Goal: Task Accomplishment & Management: Manage account settings

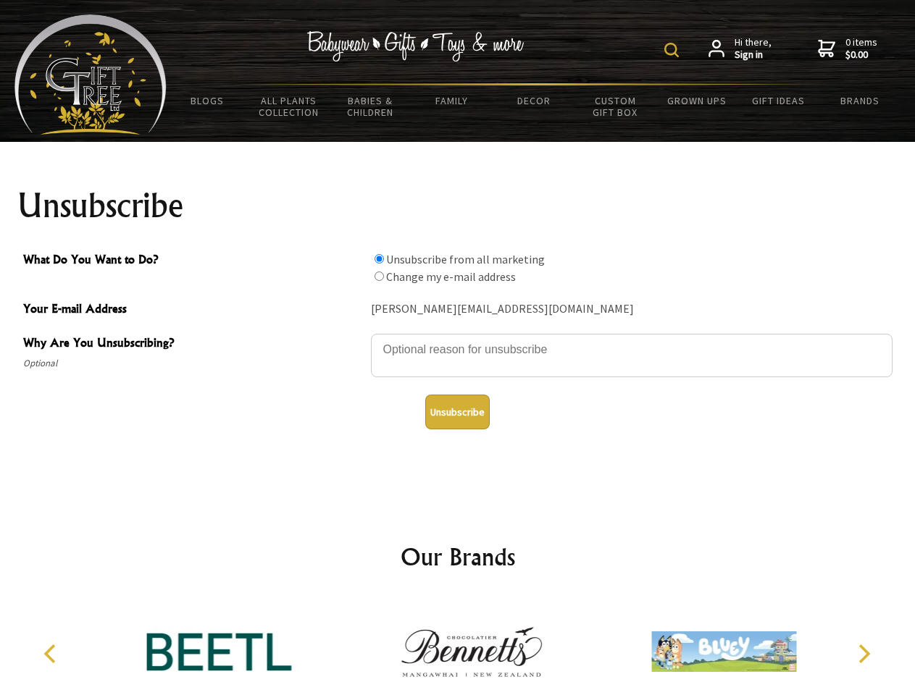
click at [674, 50] on img at bounding box center [671, 50] width 14 height 14
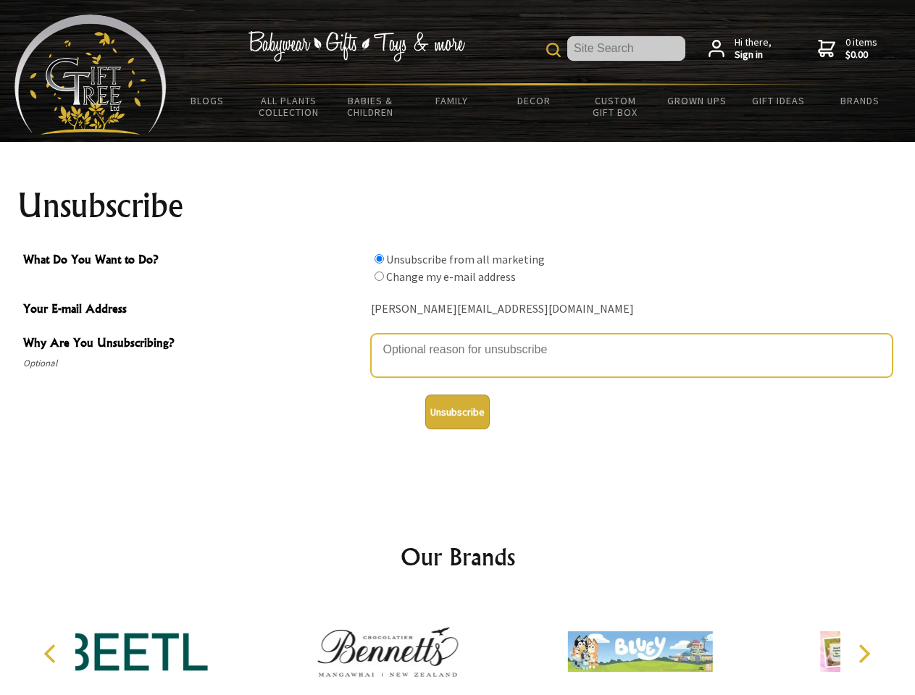
click at [458, 339] on textarea "Why Are You Unsubscribing?" at bounding box center [631, 355] width 521 height 43
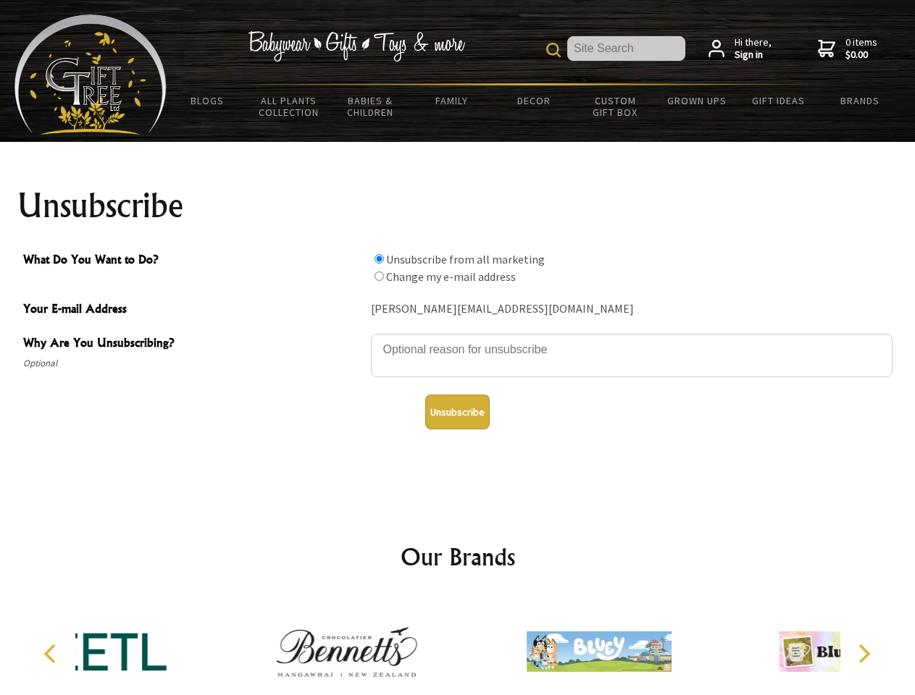
click at [379, 259] on input "What Do You Want to Do?" at bounding box center [378, 258] width 9 height 9
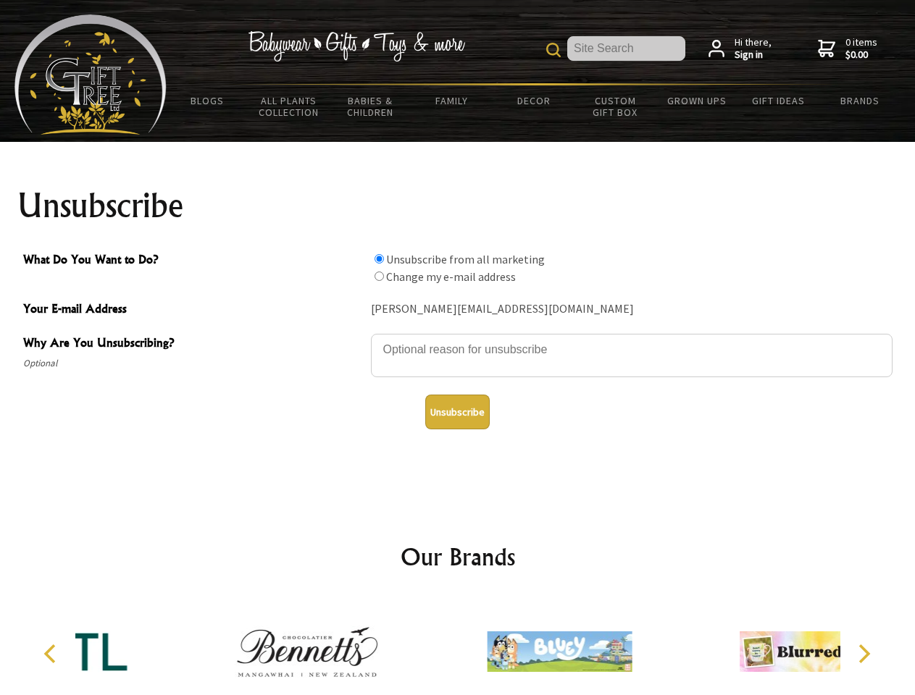
click at [379, 276] on input "What Do You Want to Do?" at bounding box center [378, 276] width 9 height 9
radio input "true"
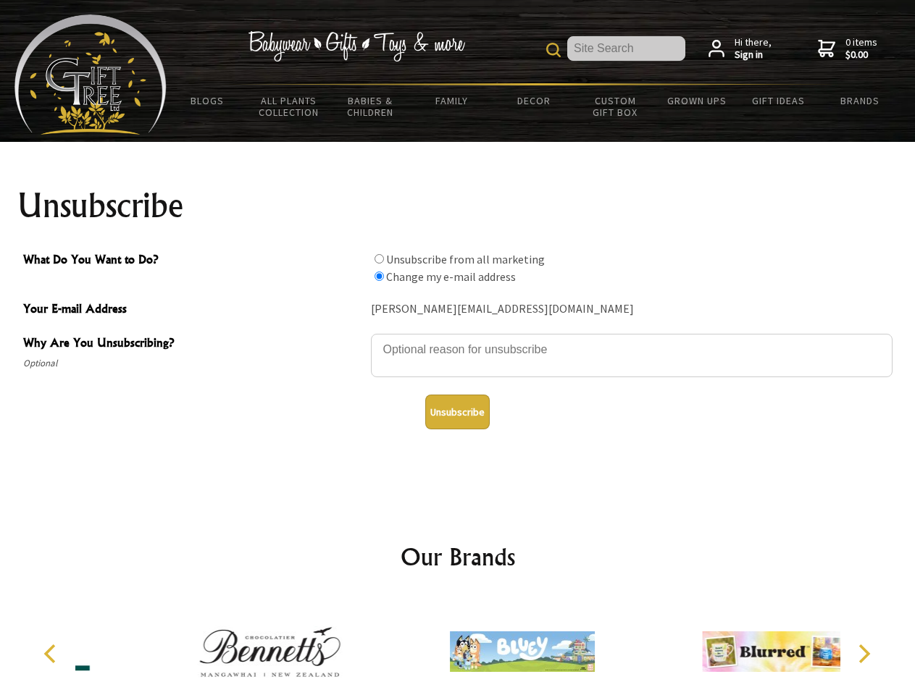
click at [457, 412] on button "Unsubscribe" at bounding box center [457, 412] width 64 height 35
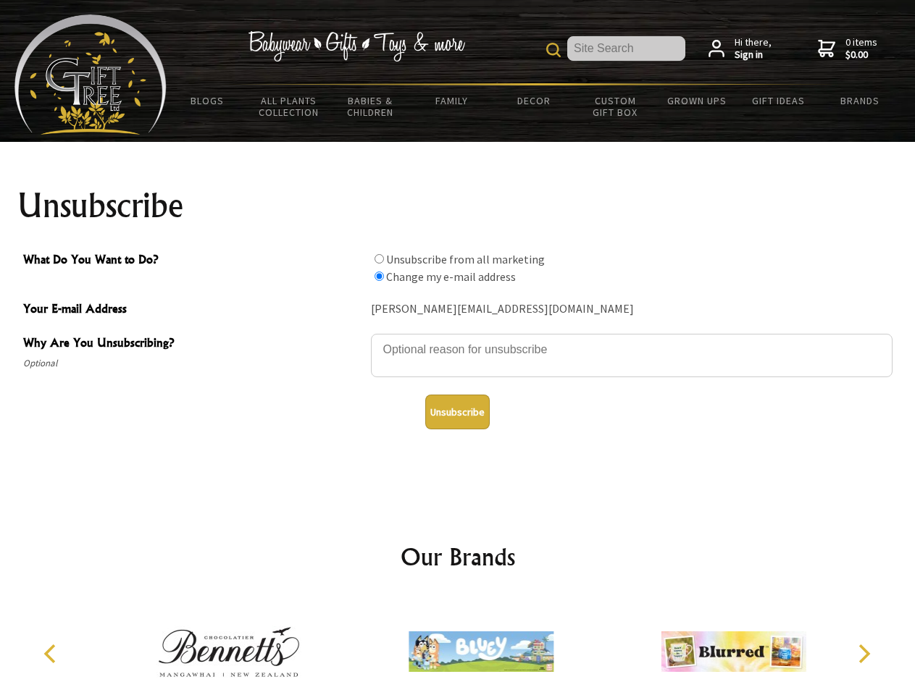
click at [52, 654] on icon "Previous" at bounding box center [51, 654] width 19 height 19
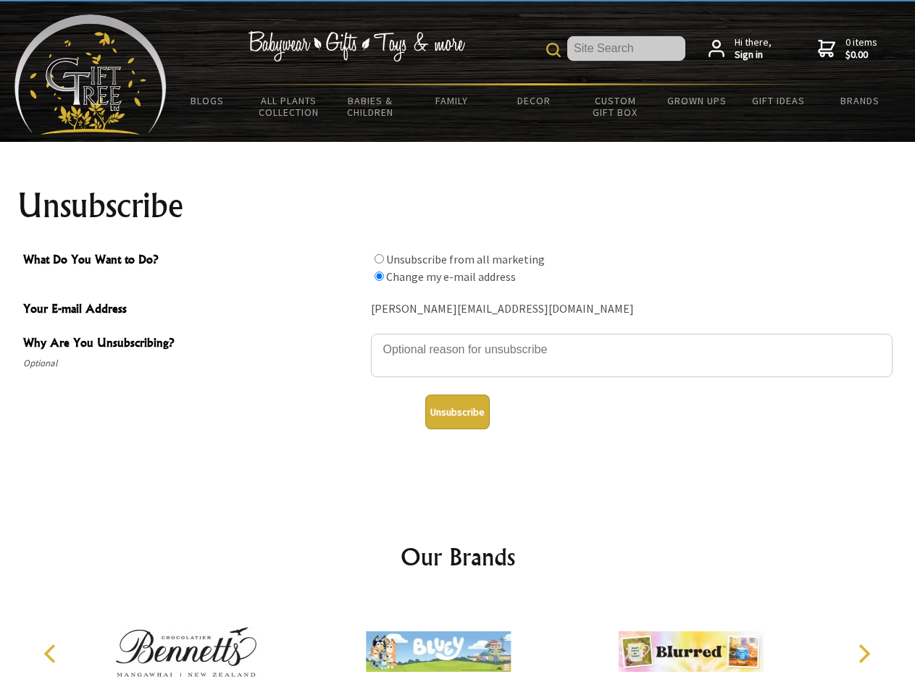
click at [863, 654] on icon "Next" at bounding box center [862, 654] width 19 height 19
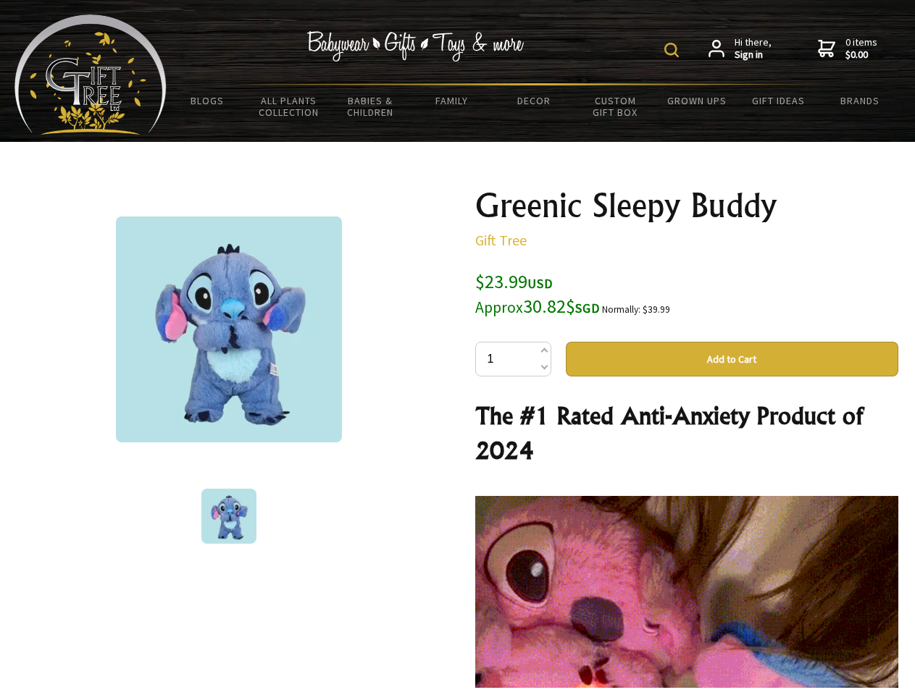
click at [674, 50] on img at bounding box center [671, 50] width 14 height 14
